Goal: Task Accomplishment & Management: Use online tool/utility

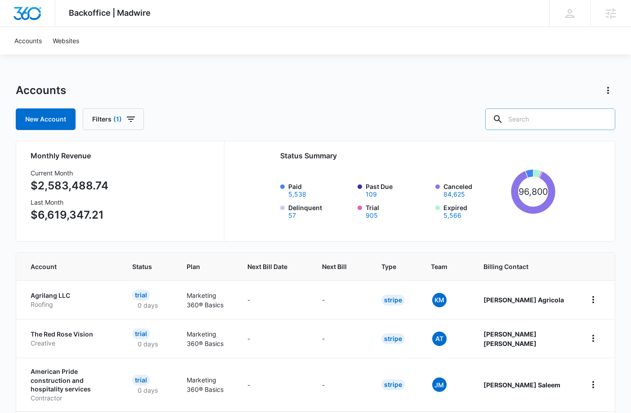
click at [517, 115] on input "text" at bounding box center [551, 119] width 130 height 22
paste input "M335900"
type input "M335900"
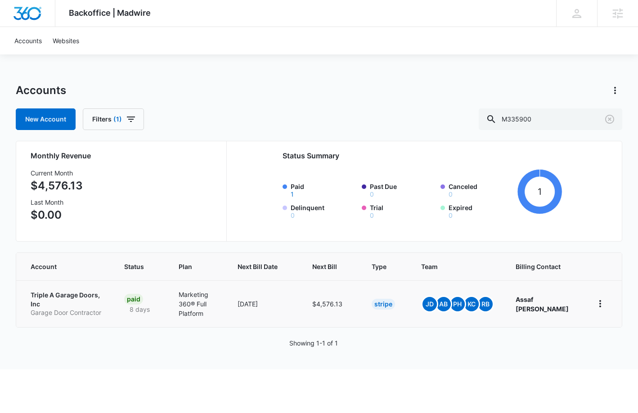
click at [72, 297] on p "Triple A Garage Doors, Inc" at bounding box center [67, 300] width 72 height 18
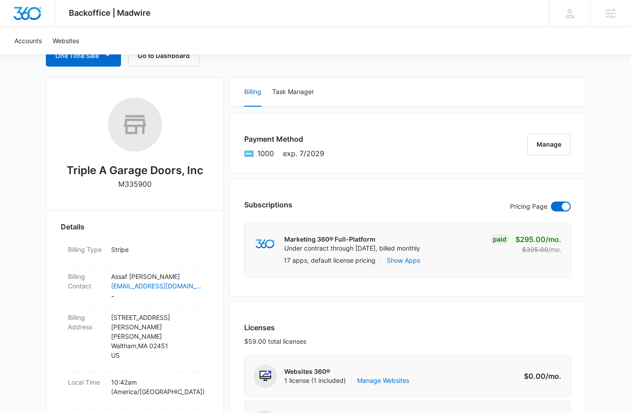
scroll to position [180, 0]
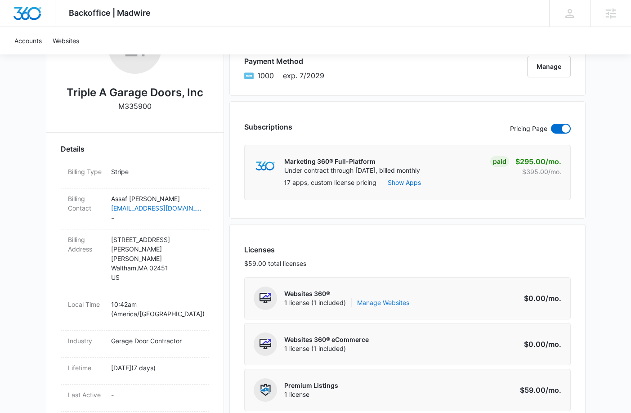
click at [397, 301] on link "Manage Websites" at bounding box center [383, 302] width 52 height 9
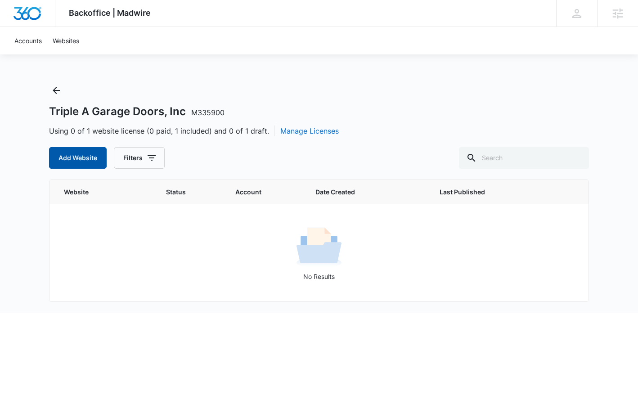
click at [75, 161] on button "Add Website" at bounding box center [78, 158] width 58 height 22
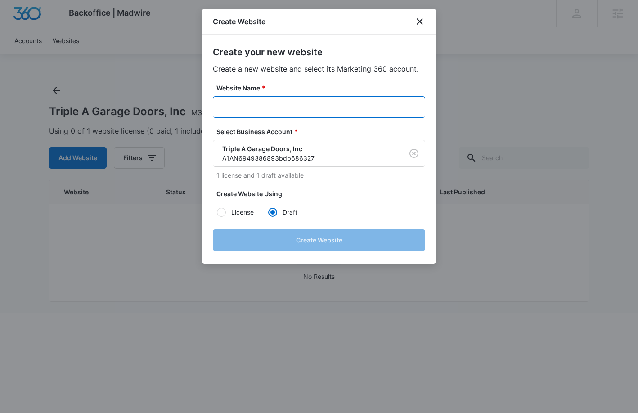
click at [292, 109] on input "Website Name *" at bounding box center [319, 107] width 212 height 22
paste input "M335900 - Triple A Garage Doors"
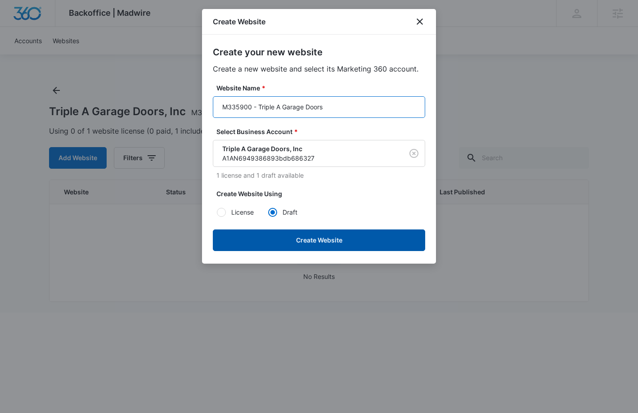
type input "M335900 - Triple A Garage Doors"
click at [329, 241] on button "Create Website" at bounding box center [319, 240] width 212 height 22
